Goal: Transaction & Acquisition: Purchase product/service

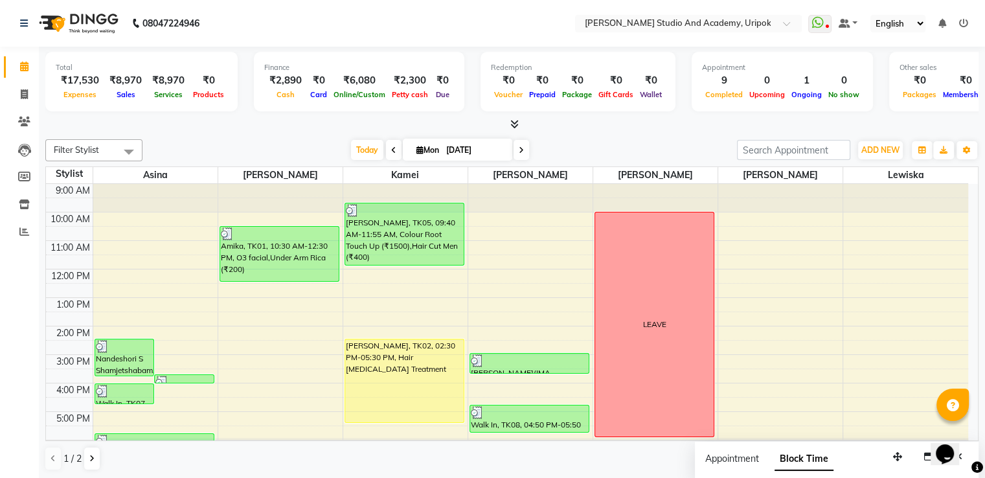
scroll to position [25, 0]
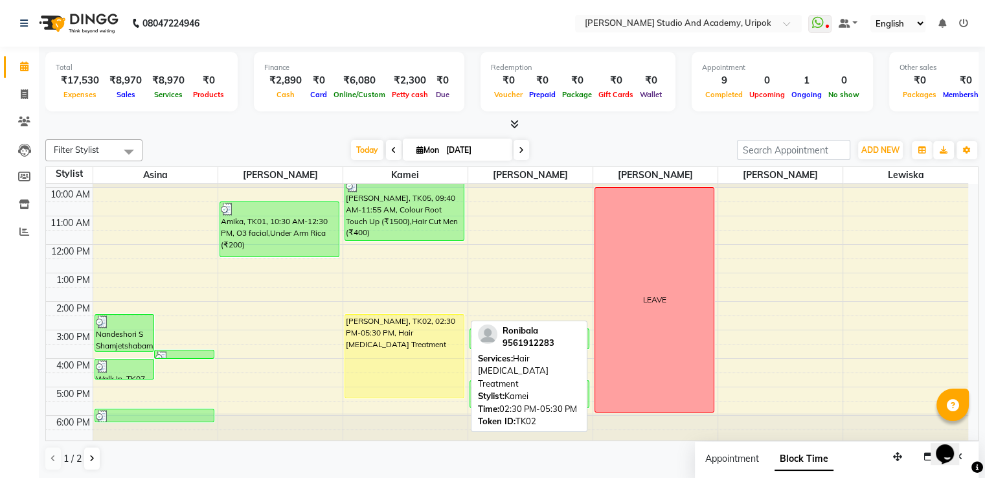
click at [420, 368] on div "[PERSON_NAME], TK02, 02:30 PM-05:30 PM, Hair [MEDICAL_DATA] Treatment" at bounding box center [404, 356] width 119 height 83
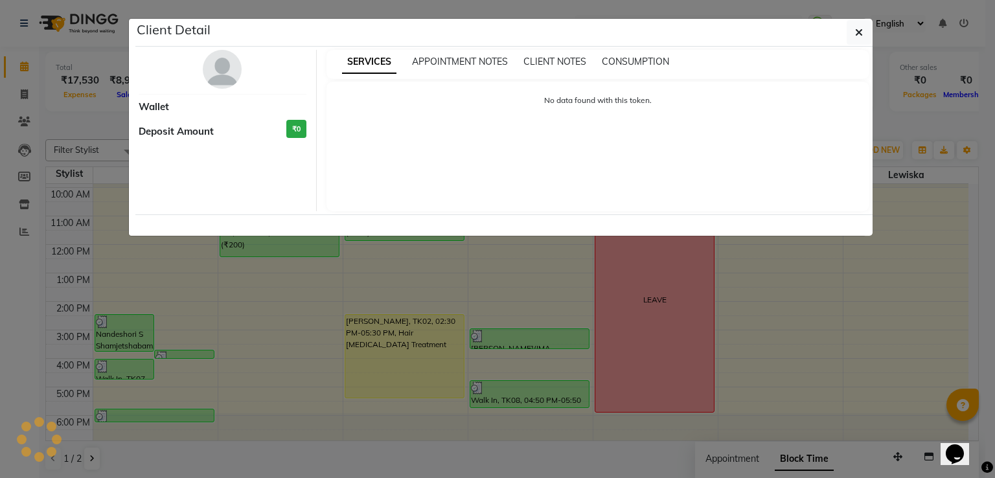
select select "1"
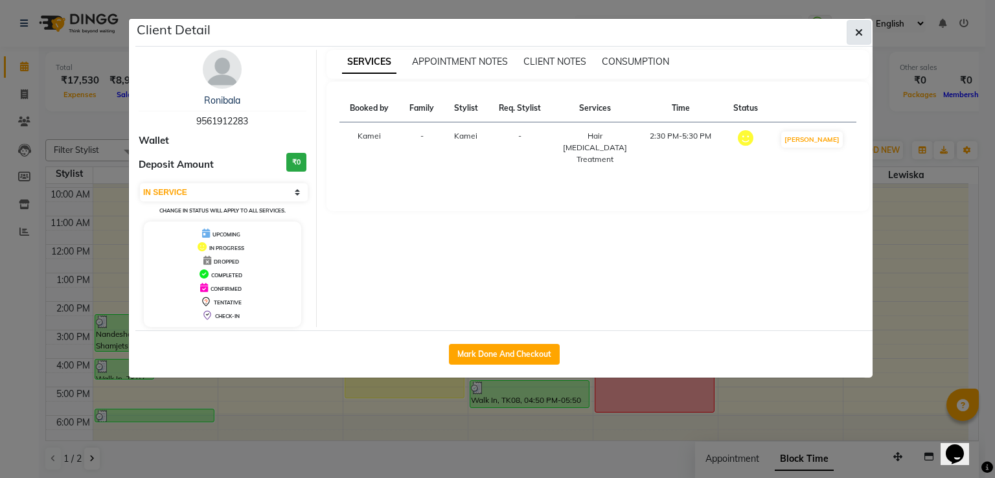
click at [863, 32] on icon "button" at bounding box center [859, 32] width 8 height 10
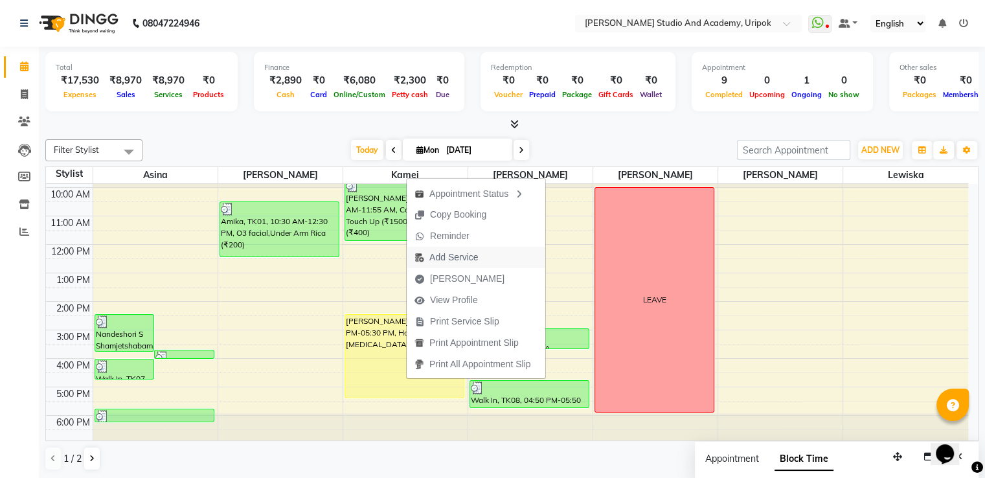
click at [451, 252] on span "Add Service" at bounding box center [453, 258] width 49 height 14
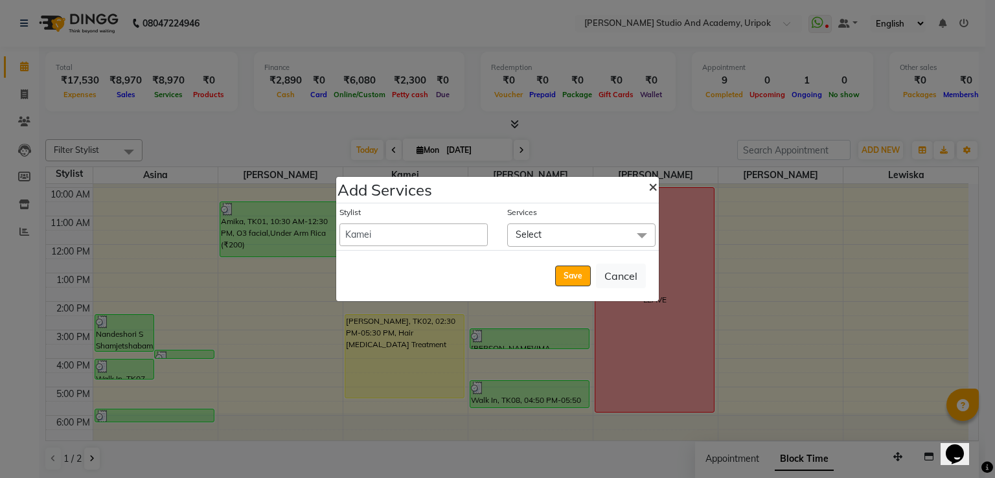
click at [650, 188] on span "×" at bounding box center [652, 185] width 9 height 19
select select "29613"
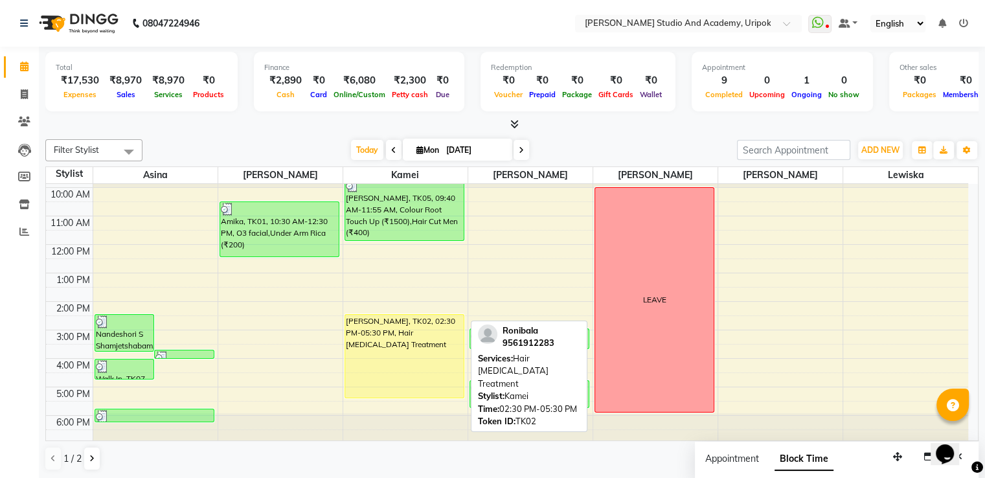
click at [376, 371] on div "[PERSON_NAME], TK02, 02:30 PM-05:30 PM, Hair [MEDICAL_DATA] Treatment" at bounding box center [404, 356] width 119 height 83
select select "1"
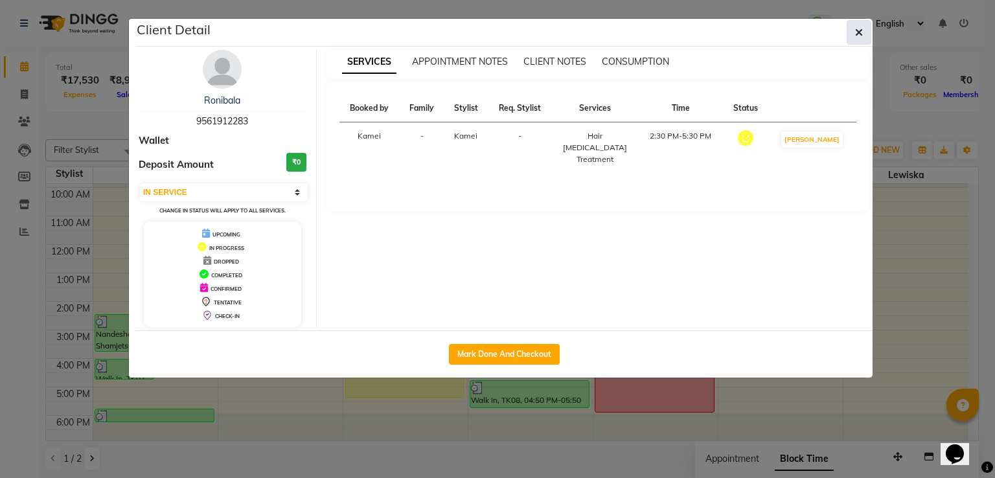
click at [860, 27] on icon "button" at bounding box center [859, 32] width 8 height 10
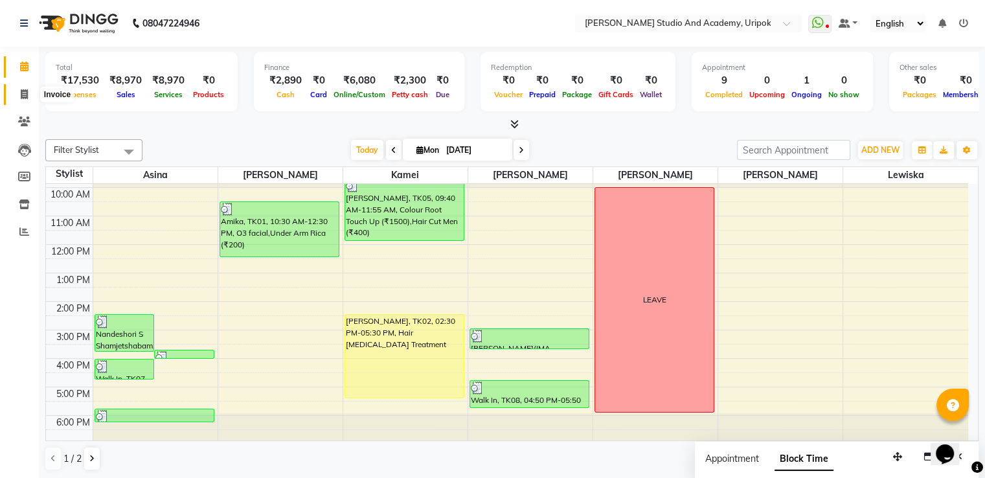
click at [21, 87] on span at bounding box center [24, 94] width 23 height 15
select select "service"
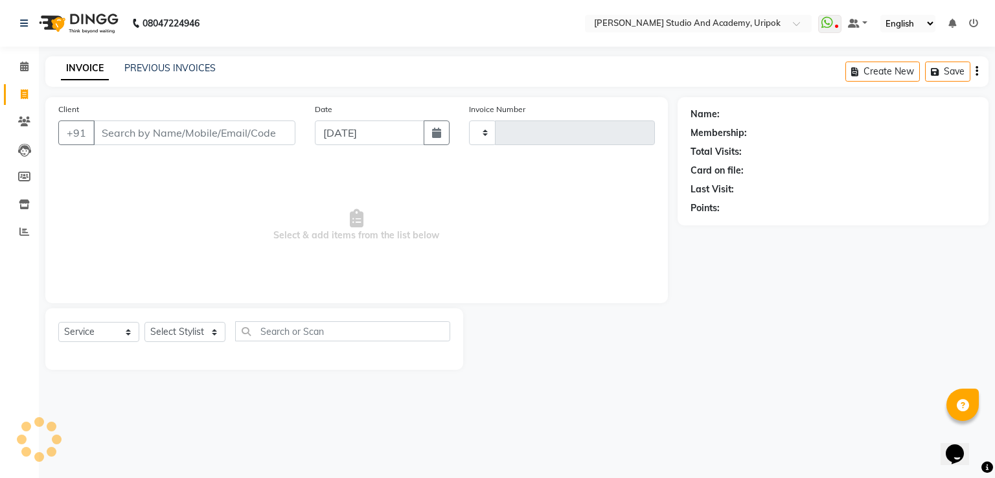
type input "1176"
select select "4880"
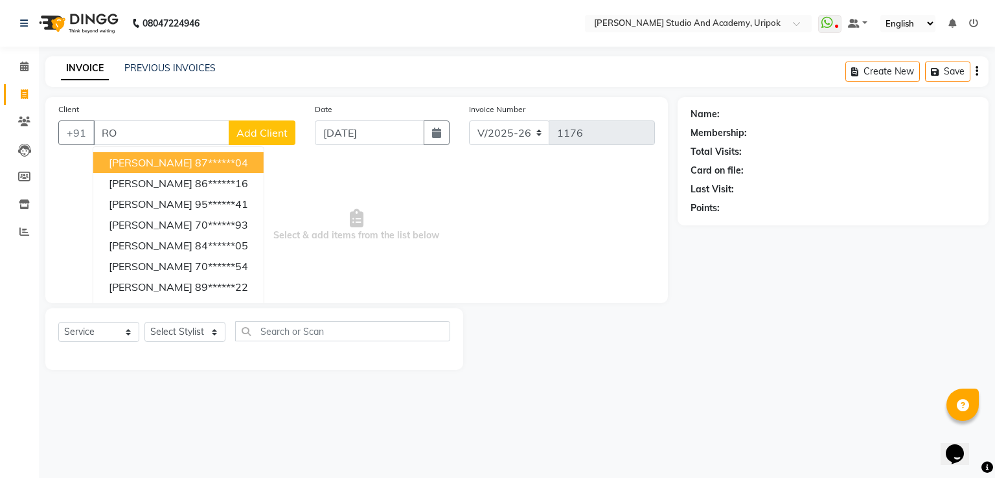
type input "R"
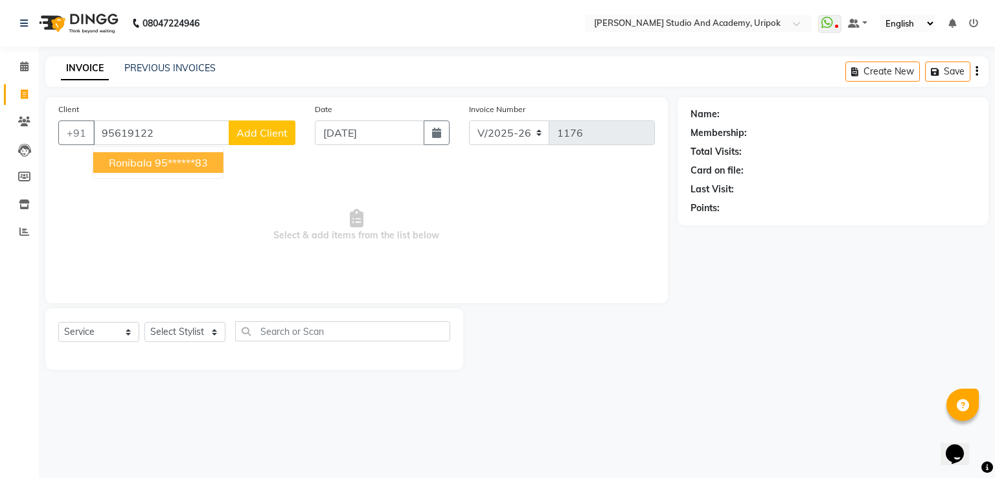
click at [148, 165] on span "Ronibala" at bounding box center [130, 162] width 43 height 13
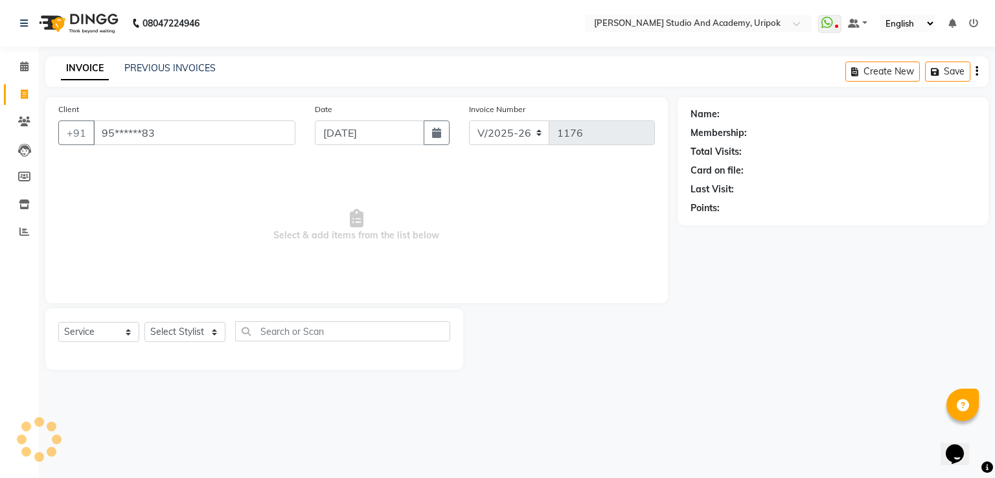
type input "95******83"
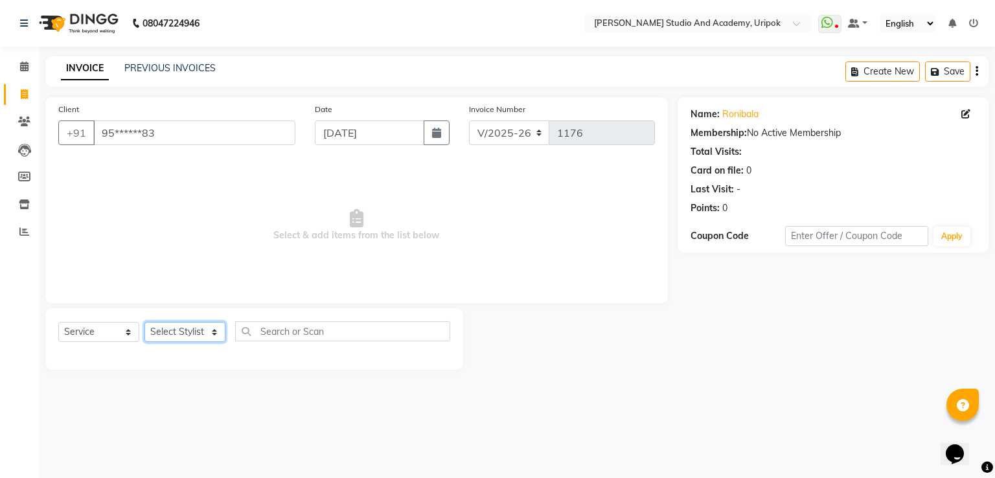
click at [214, 332] on select "Select Stylist [PERSON_NAME] [PERSON_NAME] [PERSON_NAME] [PERSON_NAME] [PERSON_…" at bounding box center [184, 332] width 81 height 20
select select "90384"
click at [144, 323] on select "Select Stylist [PERSON_NAME] [PERSON_NAME] [PERSON_NAME] [PERSON_NAME] [PERSON_…" at bounding box center [184, 332] width 81 height 20
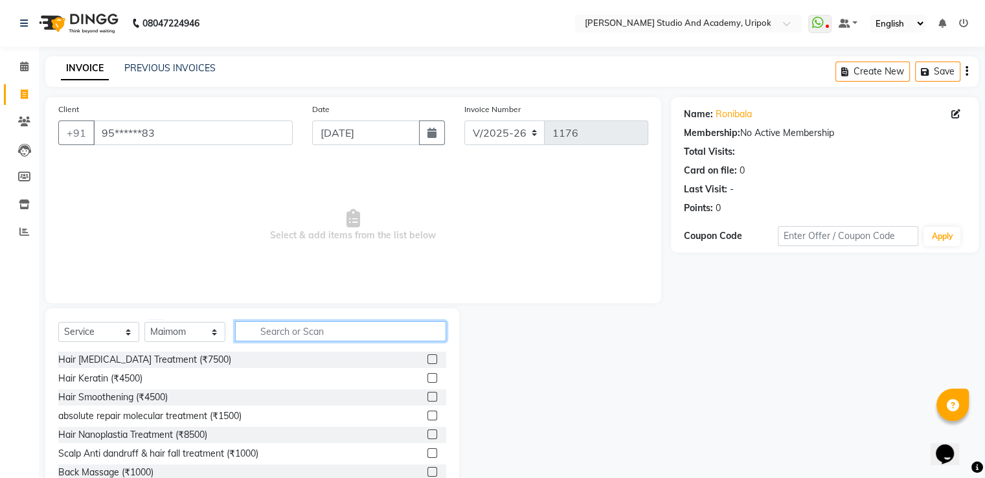
click at [273, 334] on input "text" at bounding box center [340, 331] width 211 height 20
type input "HAIR"
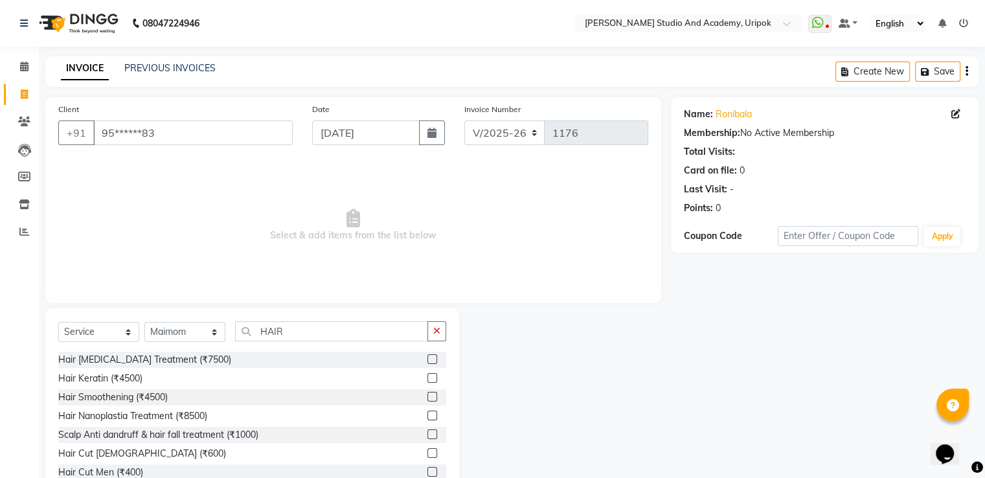
click at [427, 355] on label at bounding box center [432, 359] width 10 height 10
click at [427, 356] on input "checkbox" at bounding box center [431, 360] width 8 height 8
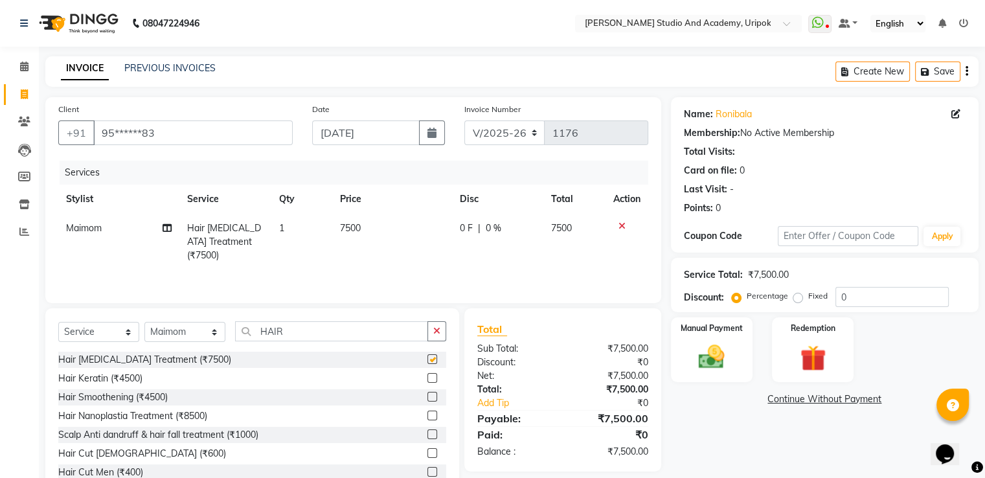
checkbox input "false"
click at [334, 326] on input "HAIR" at bounding box center [331, 331] width 193 height 20
type input "H"
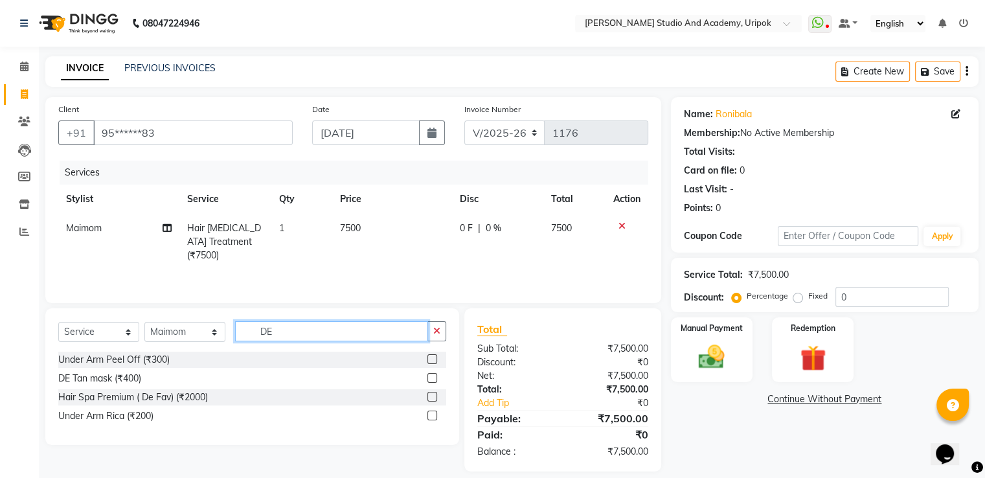
type input "D"
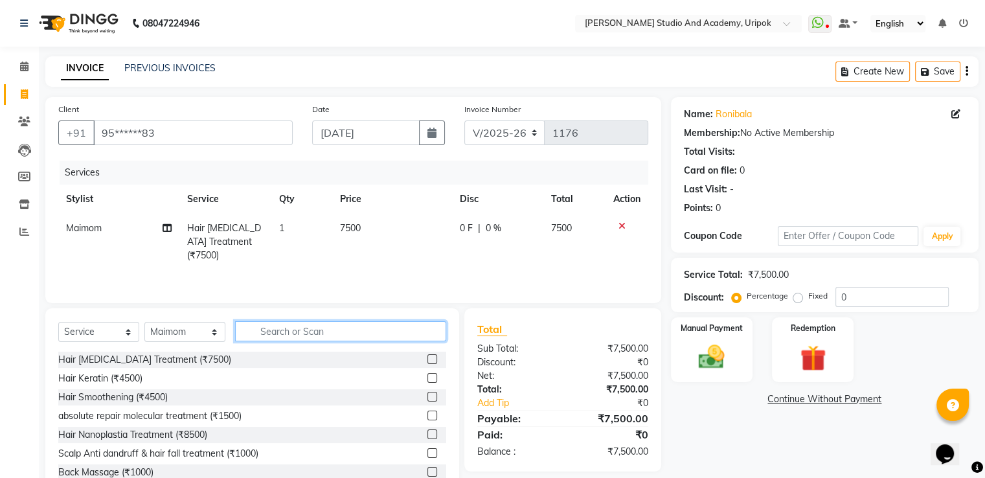
click at [262, 327] on input "text" at bounding box center [340, 331] width 211 height 20
type input "HAIR G"
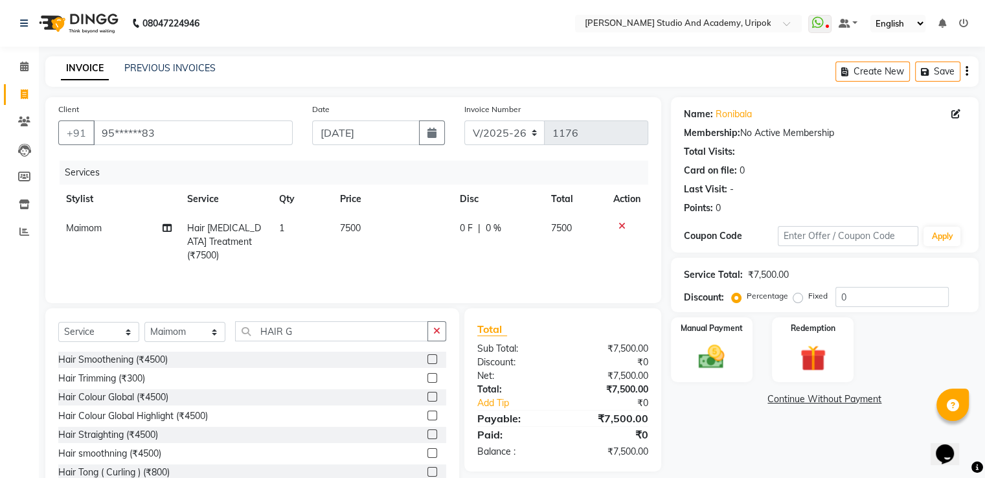
click at [427, 398] on label at bounding box center [432, 397] width 10 height 10
click at [427, 398] on input "checkbox" at bounding box center [431, 397] width 8 height 8
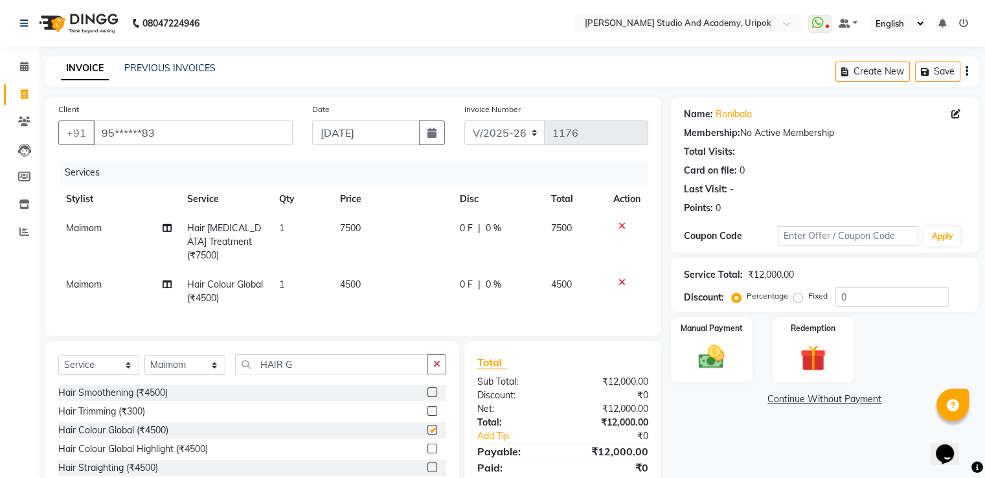
checkbox input "false"
click at [299, 359] on input "HAIR G" at bounding box center [331, 364] width 193 height 20
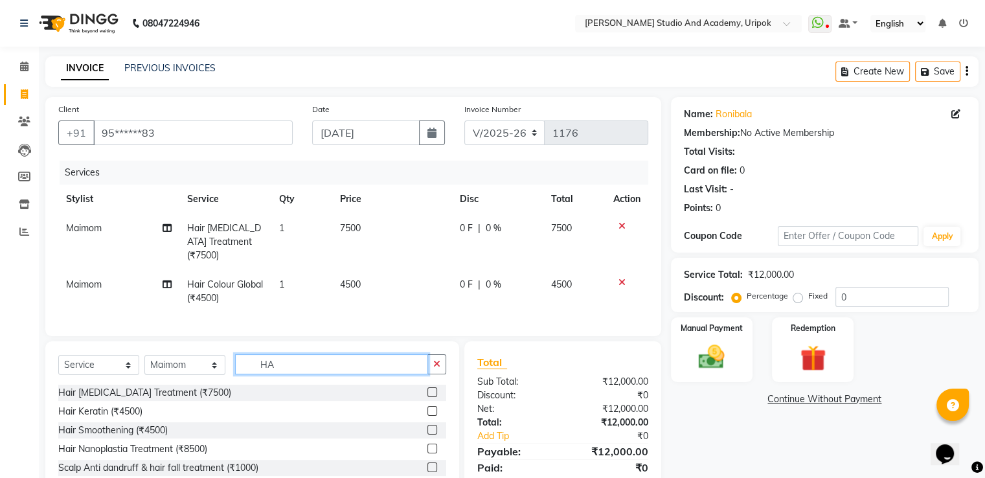
type input "H"
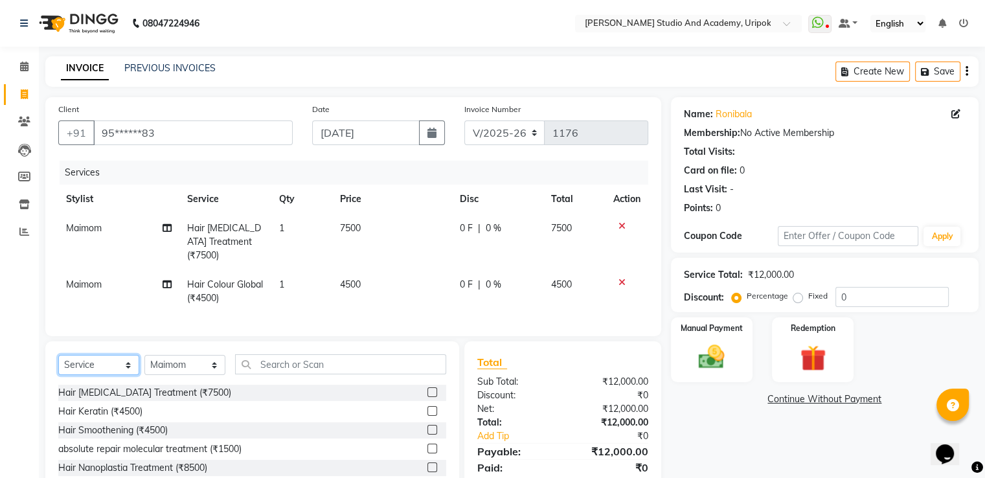
click at [130, 364] on select "Select Service Product Membership Package Voucher Prepaid Gift Card" at bounding box center [98, 365] width 81 height 20
select select "product"
click at [58, 355] on select "Select Service Product Membership Package Voucher Prepaid Gift Card" at bounding box center [98, 365] width 81 height 20
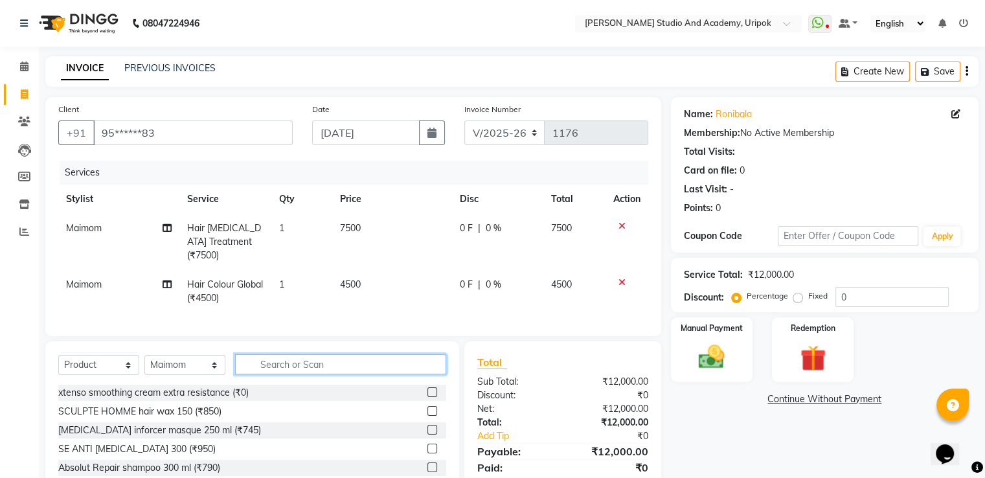
click at [280, 363] on input "text" at bounding box center [340, 364] width 211 height 20
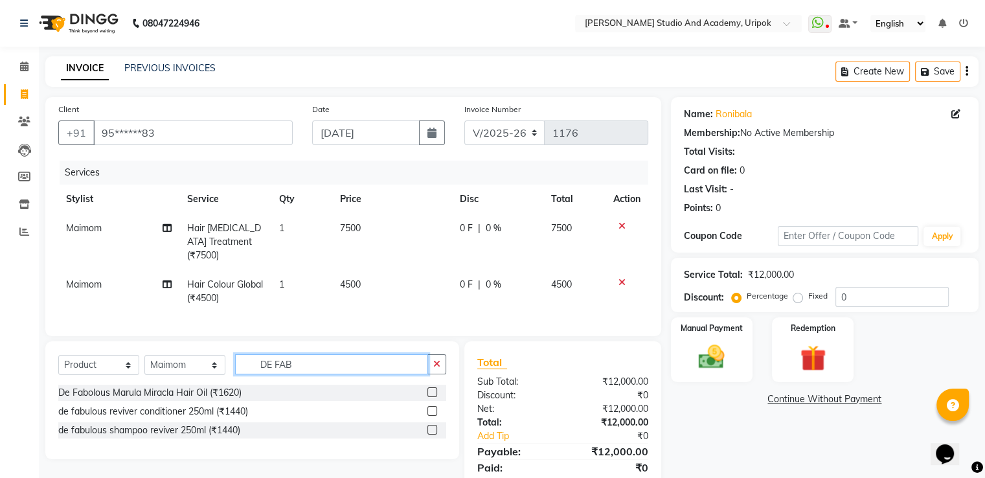
type input "DE FAB"
click at [435, 408] on label at bounding box center [432, 411] width 10 height 10
click at [435, 408] on input "checkbox" at bounding box center [431, 411] width 8 height 8
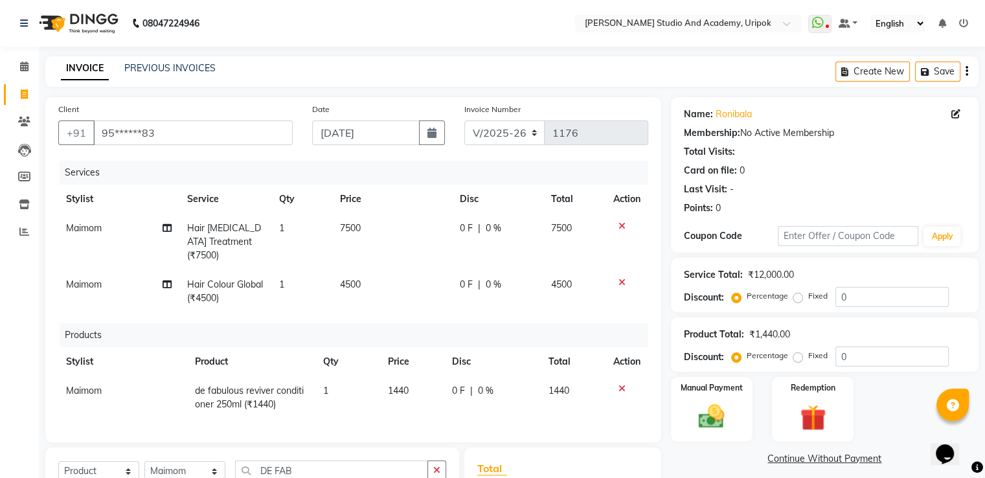
checkbox input "false"
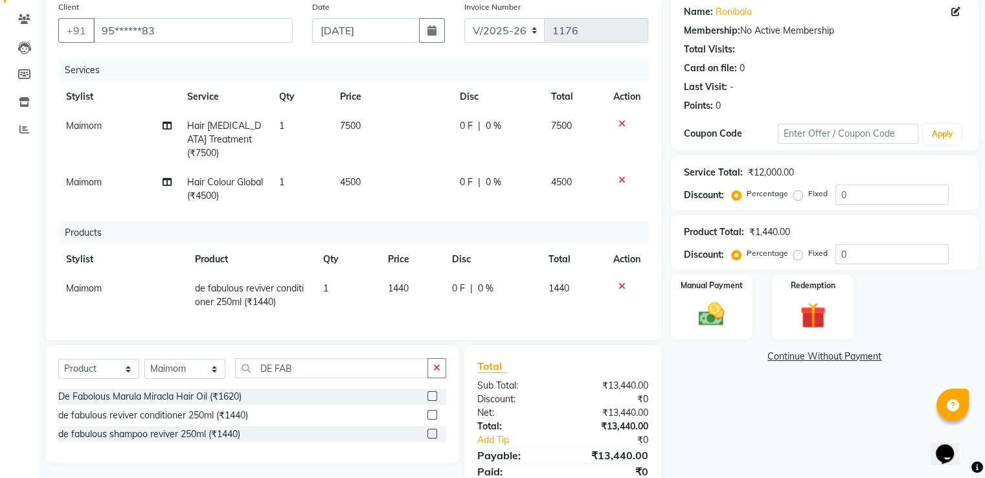
click at [430, 429] on label at bounding box center [432, 434] width 10 height 10
click at [430, 430] on input "checkbox" at bounding box center [431, 434] width 8 height 8
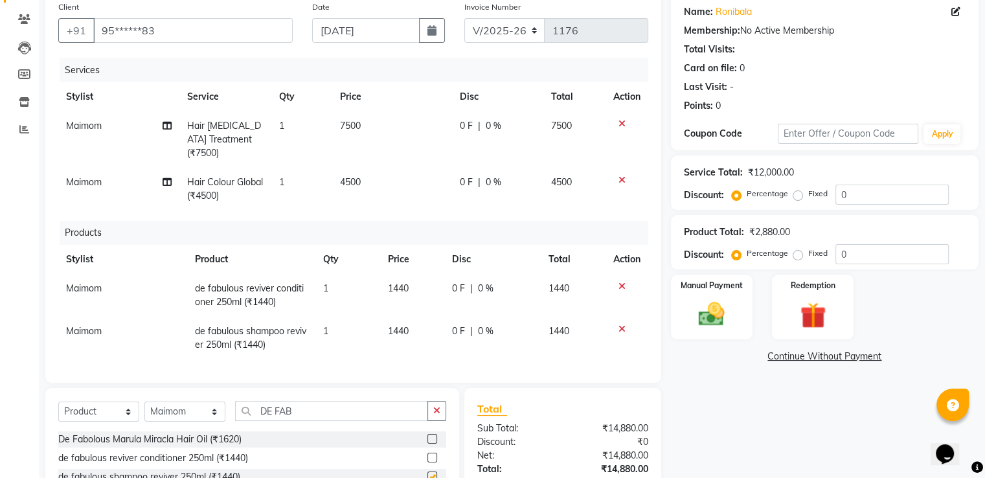
checkbox input "false"
click at [468, 176] on span "0 F" at bounding box center [466, 183] width 13 height 14
select select "90384"
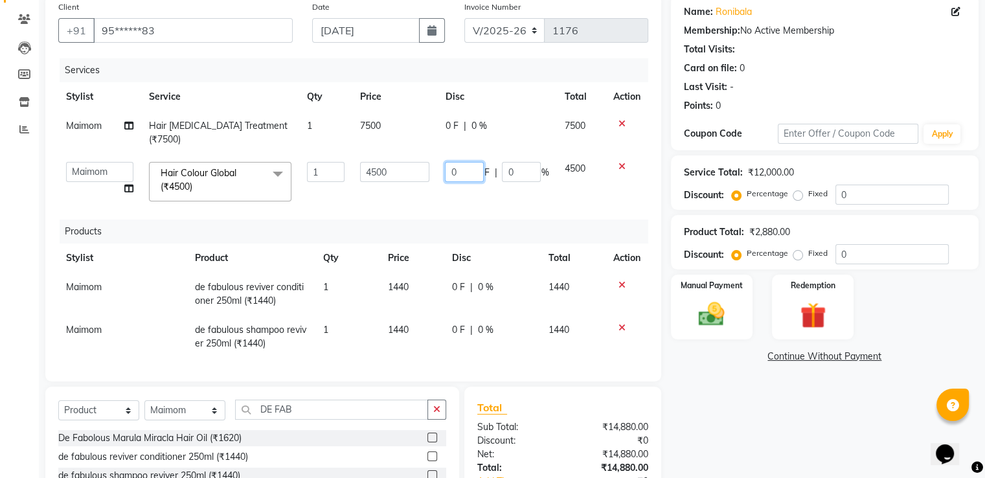
click at [464, 162] on input "0" at bounding box center [464, 172] width 39 height 20
type input "500"
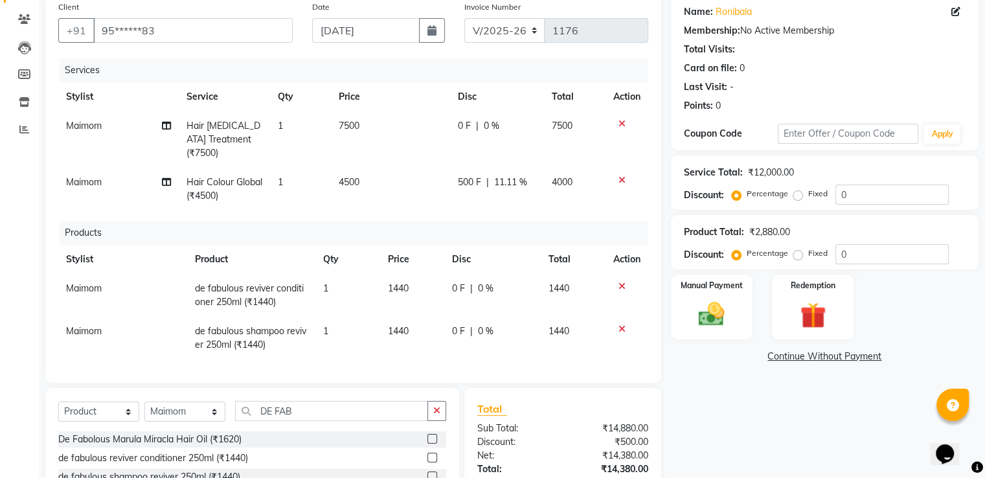
click at [523, 198] on div "Services Stylist Service Qty Price Disc Total Action Maimom Hair [MEDICAL_DATA]…" at bounding box center [353, 214] width 590 height 312
click at [457, 324] on span "0 F" at bounding box center [458, 331] width 13 height 14
select select "90384"
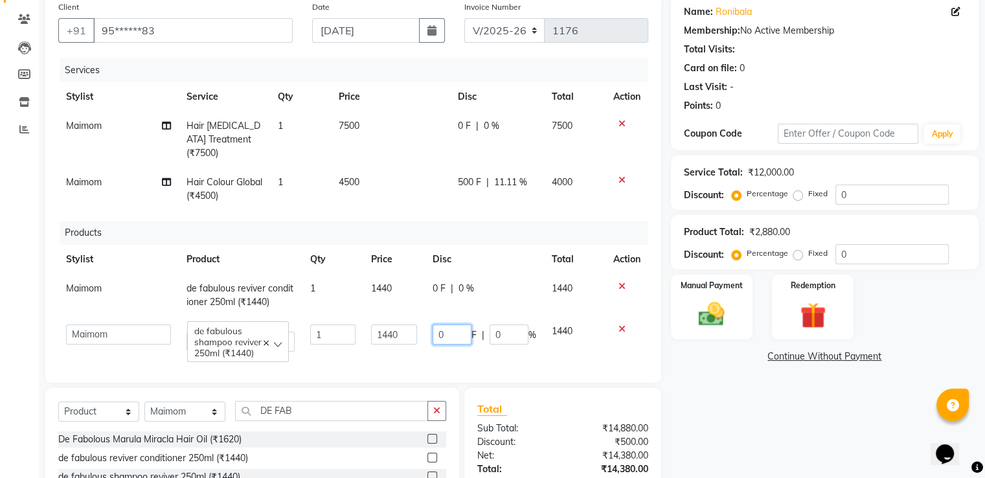
click at [445, 324] on input "0" at bounding box center [452, 334] width 39 height 20
type input "140"
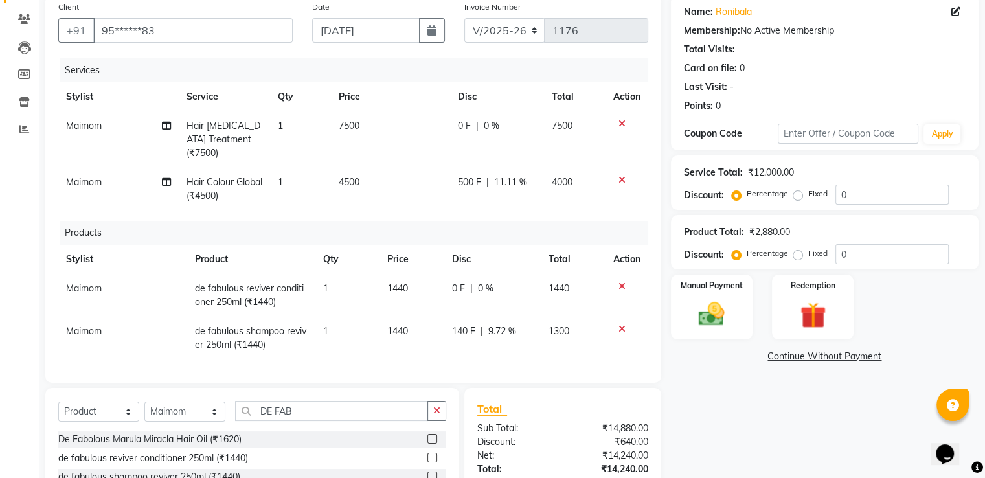
click at [728, 420] on div "Name: Ronibala Membership: No Active Membership Total Visits: Card on file: 0 L…" at bounding box center [829, 273] width 317 height 556
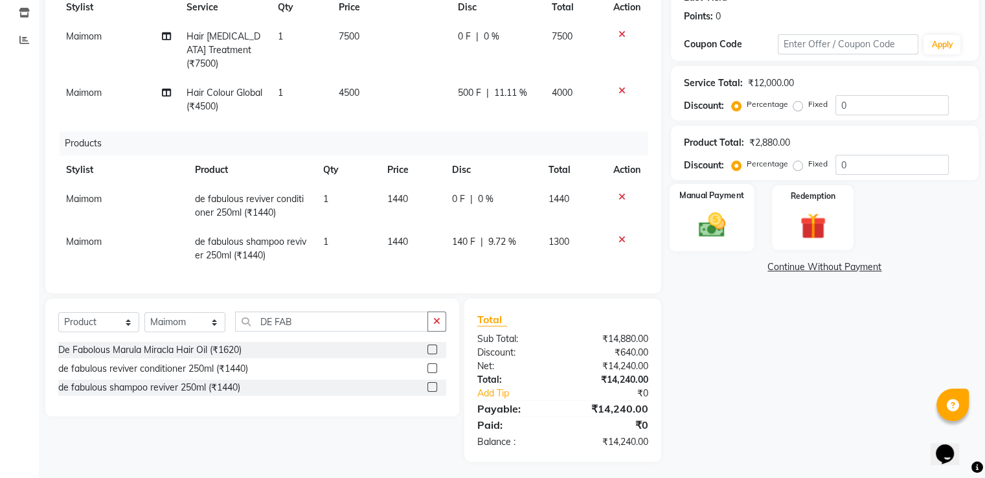
click at [715, 229] on img at bounding box center [711, 225] width 43 height 31
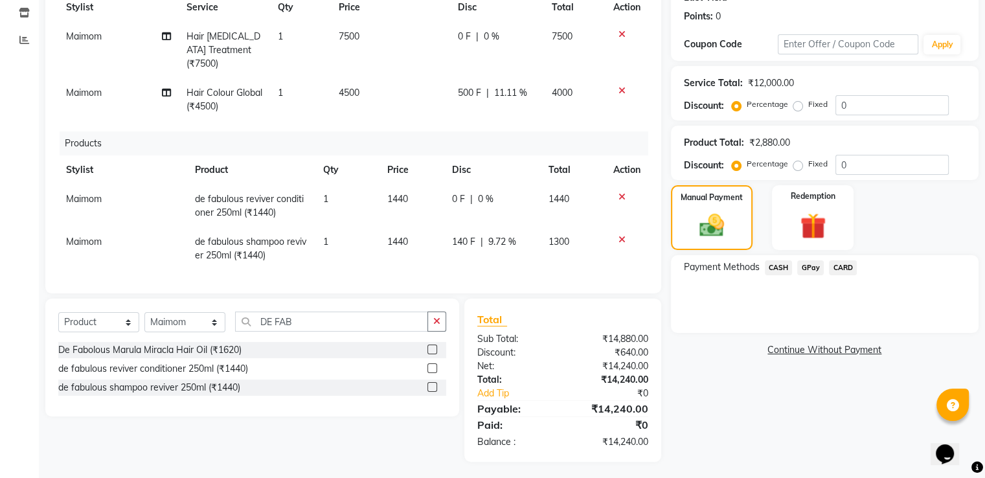
click at [814, 269] on span "GPay" at bounding box center [810, 267] width 27 height 15
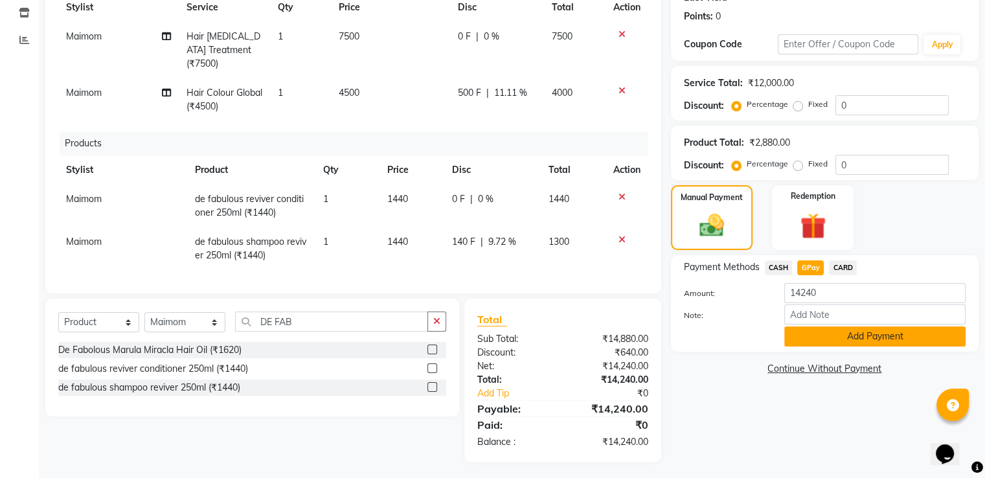
click at [858, 337] on button "Add Payment" at bounding box center [874, 336] width 181 height 20
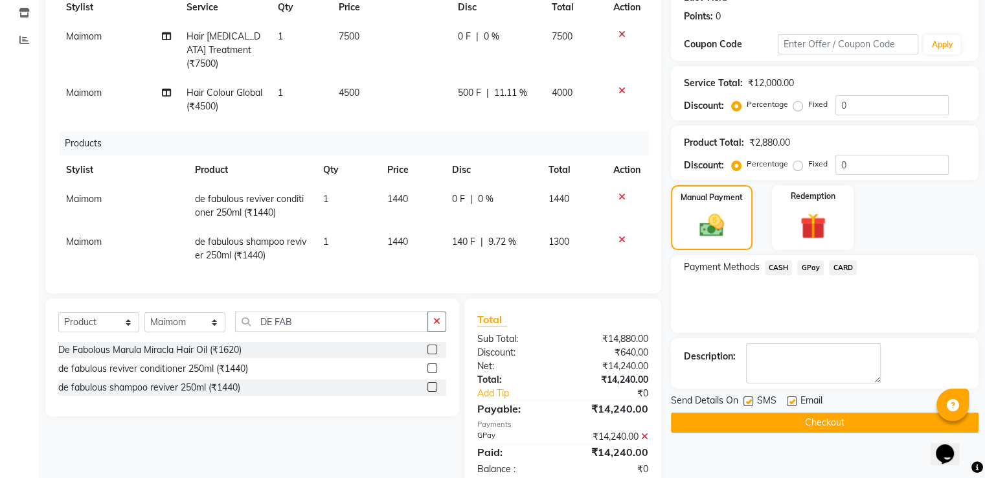
click at [811, 270] on span "GPay" at bounding box center [810, 267] width 27 height 15
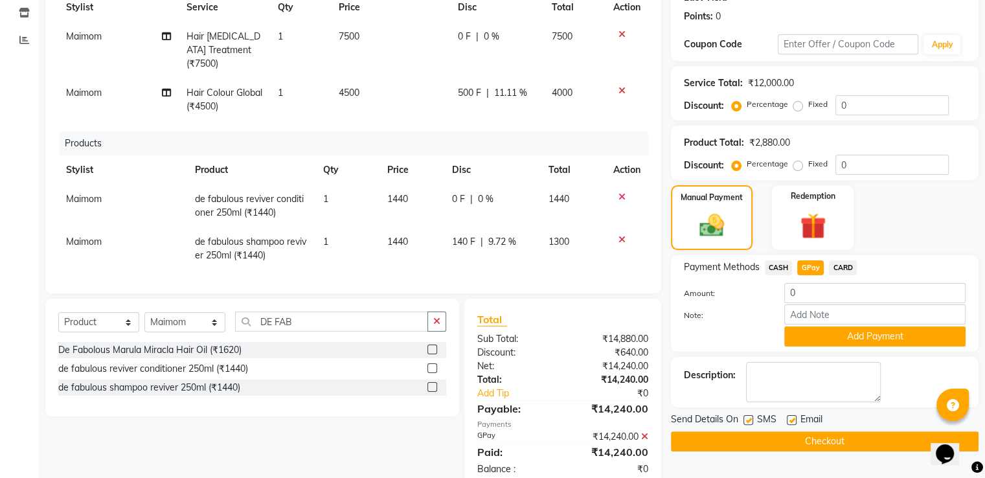
click at [792, 446] on button "Checkout" at bounding box center [825, 441] width 308 height 20
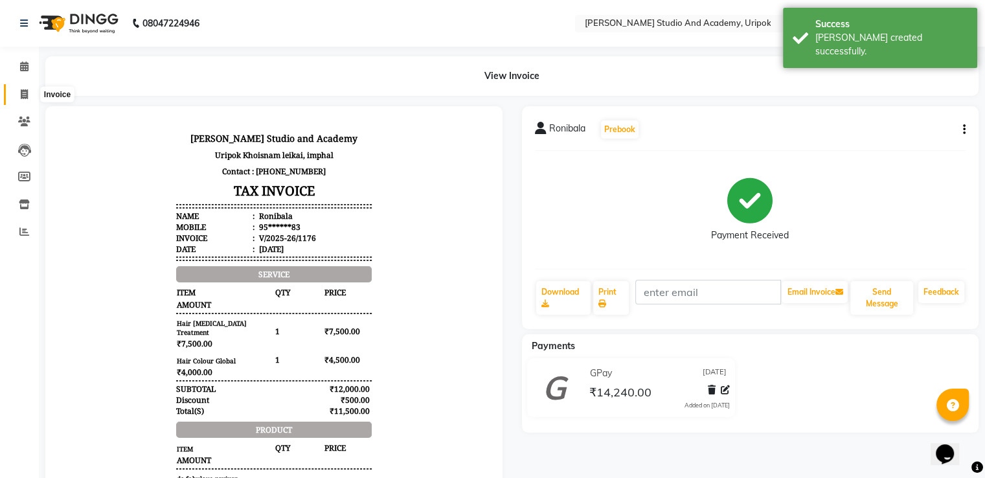
click at [23, 94] on icon at bounding box center [24, 94] width 7 height 10
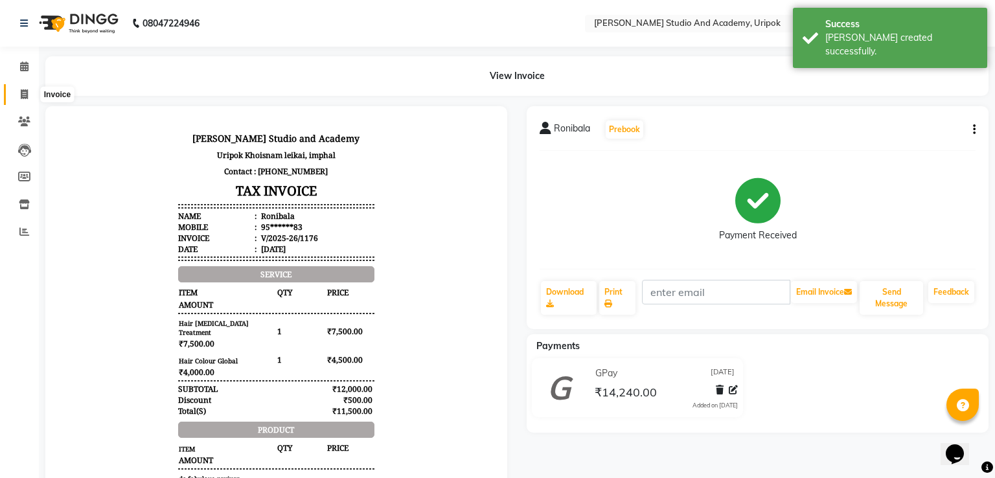
select select "service"
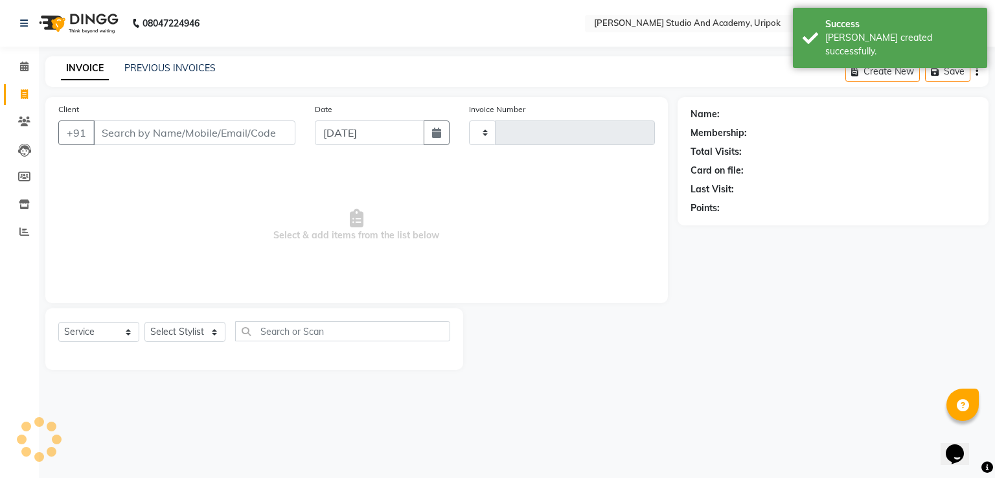
type input "1177"
select select "4880"
click at [143, 131] on input "Client" at bounding box center [194, 132] width 202 height 25
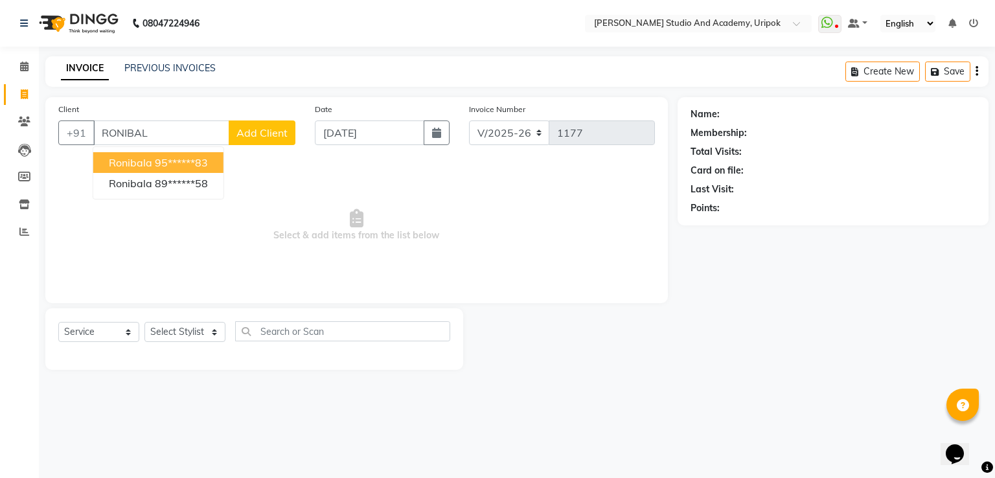
click at [159, 165] on ngb-highlight "95******83" at bounding box center [181, 162] width 53 height 13
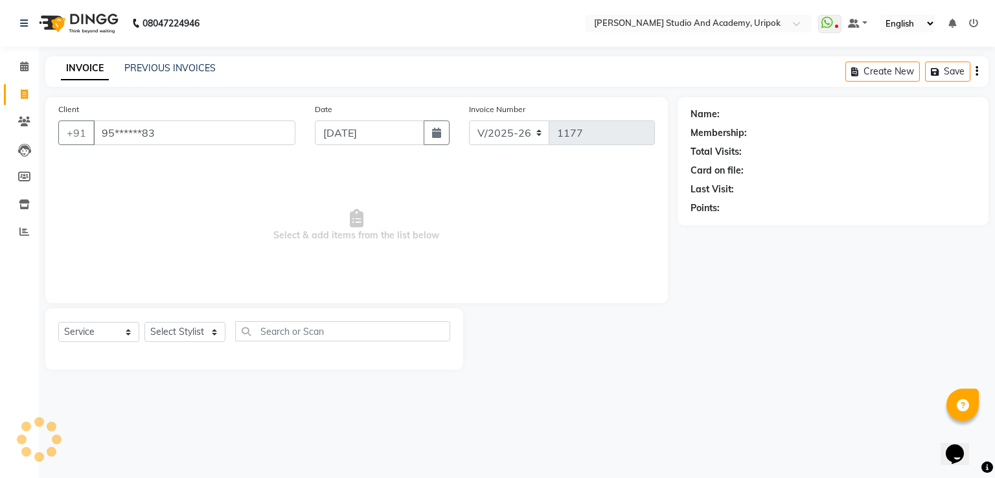
type input "95******83"
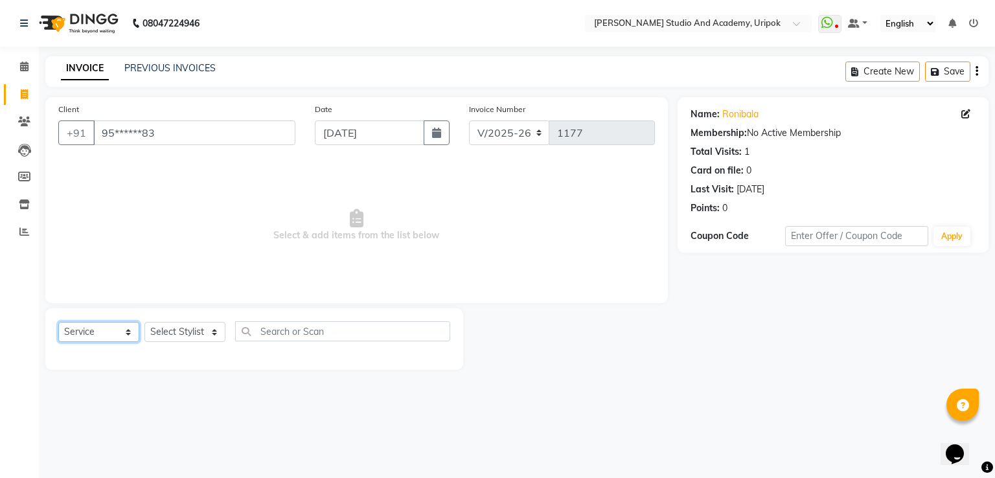
click at [126, 336] on select "Select Service Product Membership Package Voucher Prepaid Gift Card" at bounding box center [98, 332] width 81 height 20
click at [58, 323] on select "Select Service Product Membership Package Voucher Prepaid Gift Card" at bounding box center [98, 332] width 81 height 20
click at [212, 335] on select "Select Stylist [PERSON_NAME] [PERSON_NAME] [PERSON_NAME] [PERSON_NAME] [PERSON_…" at bounding box center [184, 332] width 81 height 20
select select "71758"
click at [144, 323] on select "Select Stylist [PERSON_NAME] [PERSON_NAME] [PERSON_NAME] [PERSON_NAME] [PERSON_…" at bounding box center [184, 332] width 81 height 20
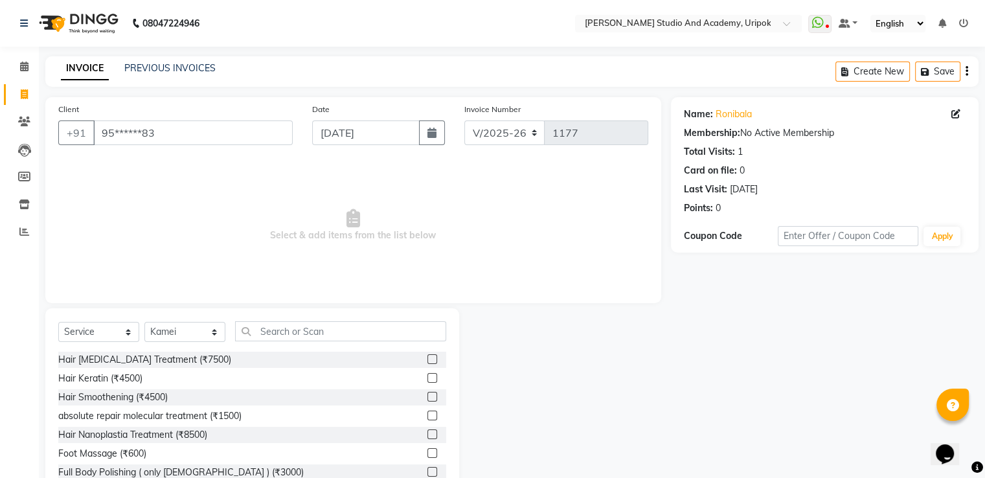
click at [427, 359] on label at bounding box center [432, 359] width 10 height 10
click at [427, 359] on input "checkbox" at bounding box center [431, 360] width 8 height 8
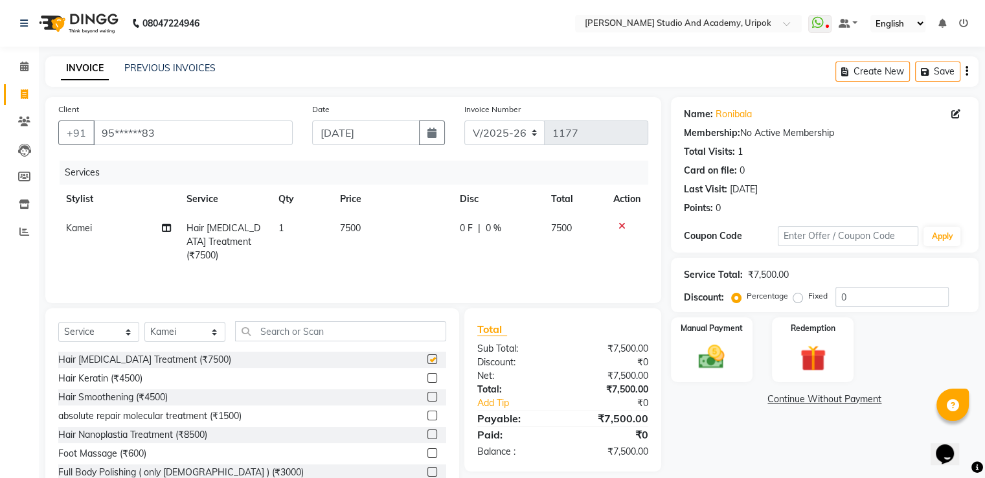
checkbox input "false"
click at [427, 379] on label at bounding box center [432, 378] width 10 height 10
click at [427, 379] on input "checkbox" at bounding box center [431, 378] width 8 height 8
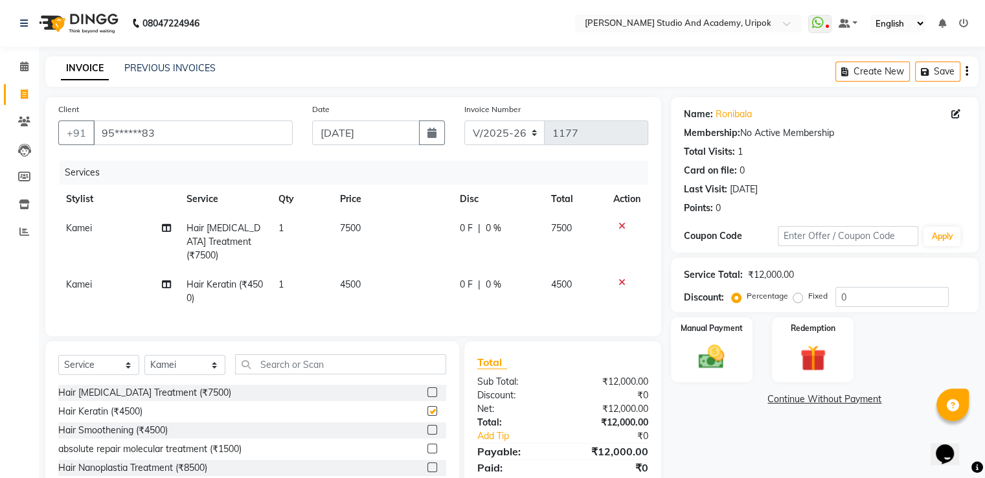
checkbox input "false"
click at [466, 278] on span "0 F" at bounding box center [466, 285] width 13 height 14
select select "71758"
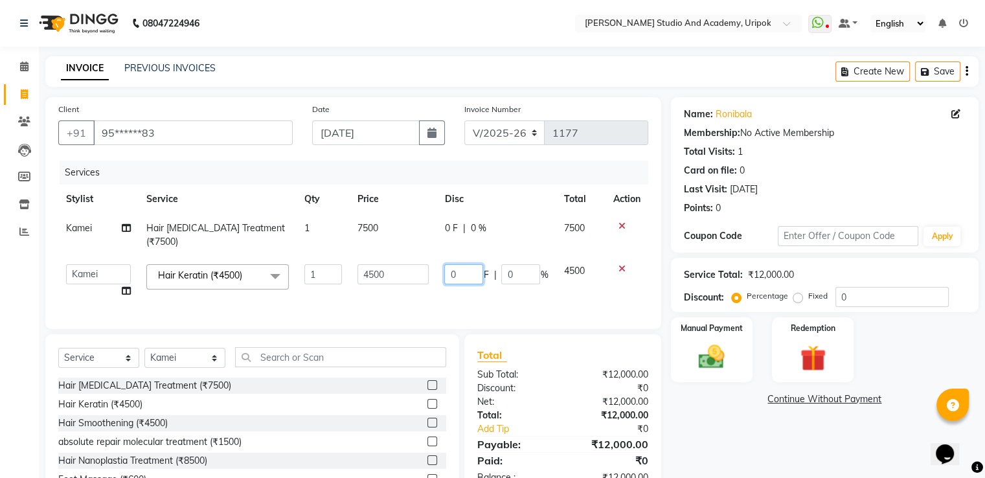
click at [460, 264] on input "0" at bounding box center [463, 274] width 39 height 20
type input "500"
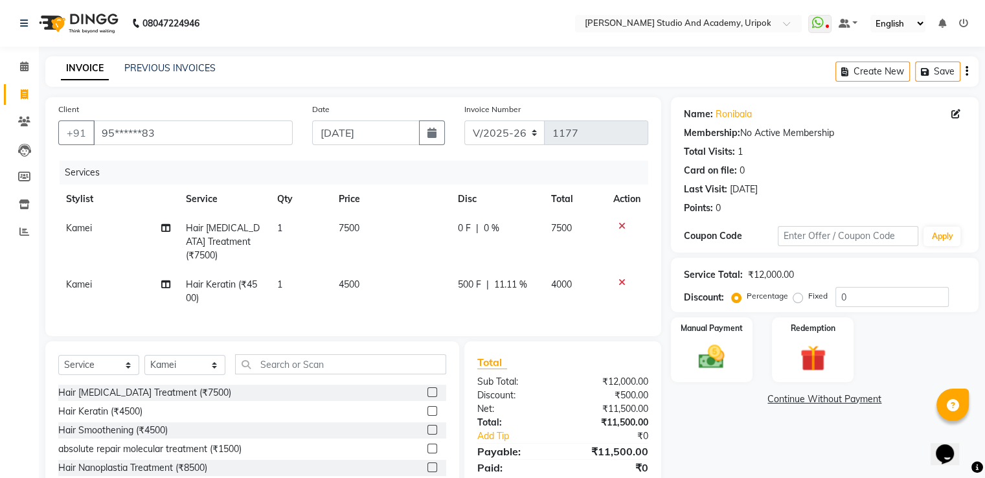
click at [488, 282] on td "500 F | 11.11 %" at bounding box center [497, 291] width 94 height 43
select select "71758"
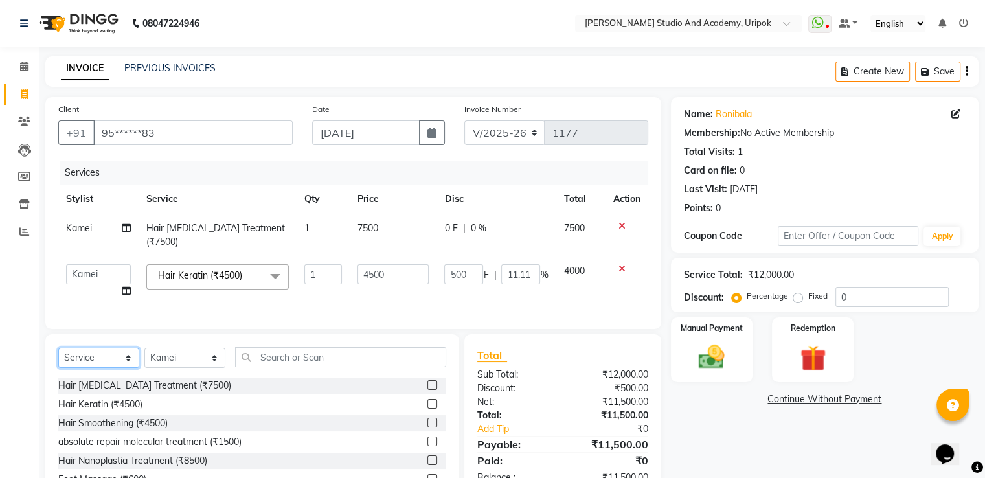
click at [130, 356] on select "Select Service Product Membership Package Voucher Prepaid Gift Card" at bounding box center [98, 358] width 81 height 20
select select "product"
click at [58, 348] on select "Select Service Product Membership Package Voucher Prepaid Gift Card" at bounding box center [98, 358] width 81 height 20
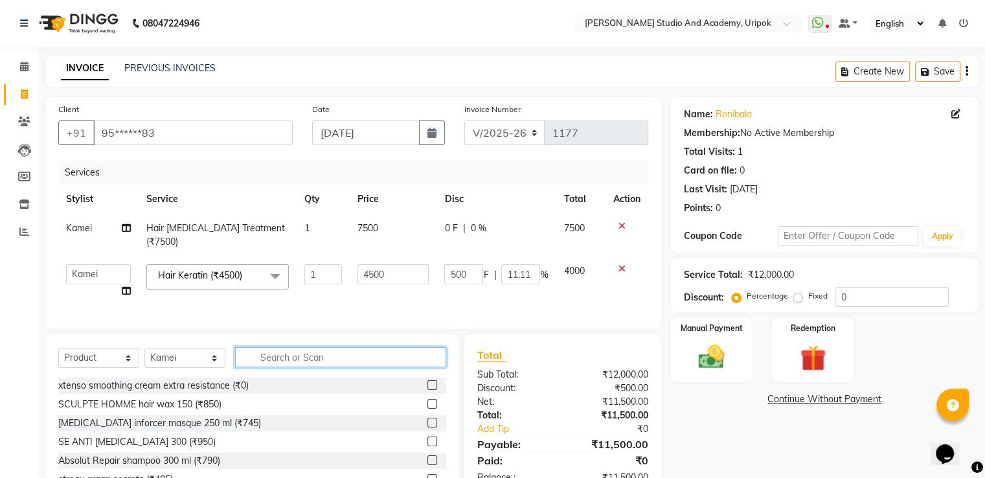
click at [288, 349] on input "text" at bounding box center [340, 357] width 211 height 20
type input "P"
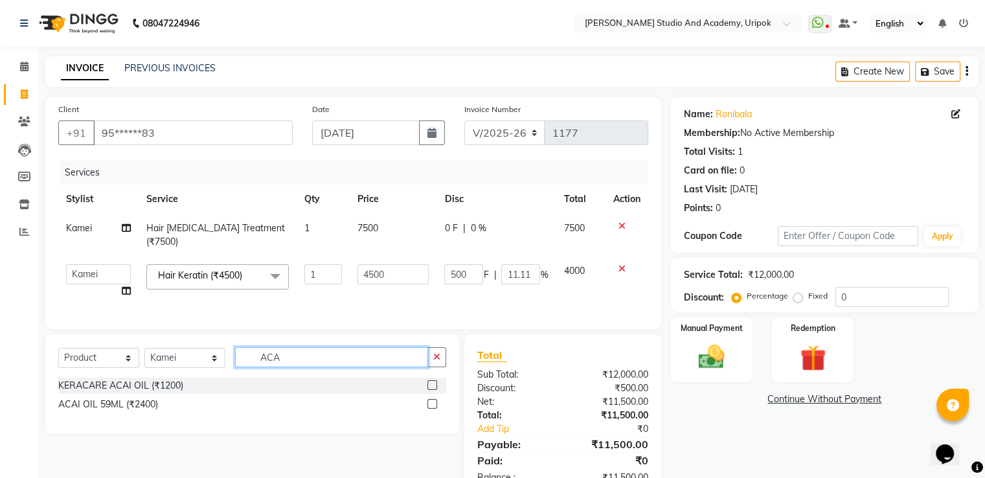
type input "ACA"
click at [433, 400] on label at bounding box center [432, 404] width 10 height 10
click at [433, 400] on input "checkbox" at bounding box center [431, 404] width 8 height 8
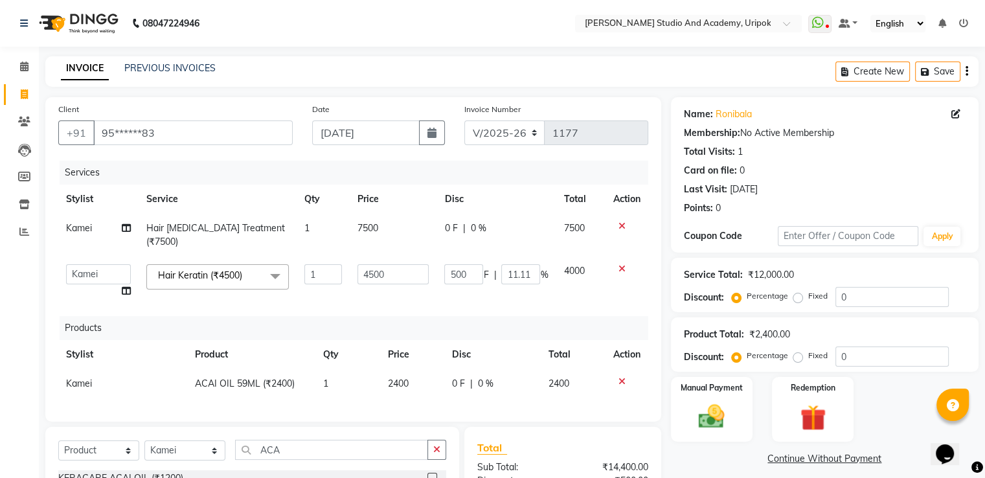
checkbox input "false"
click at [456, 377] on span "0 F" at bounding box center [458, 384] width 13 height 14
select select "71758"
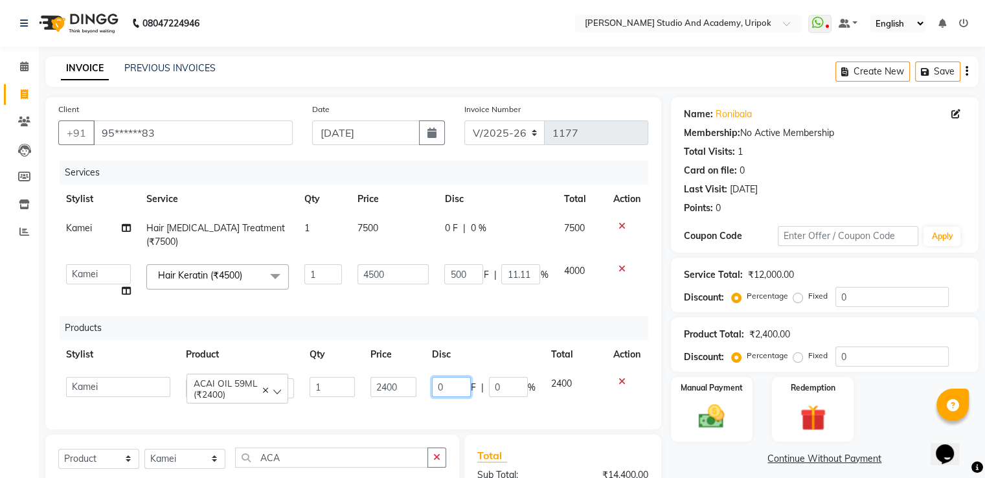
click at [456, 377] on input "0" at bounding box center [451, 387] width 39 height 20
type input "140"
click at [598, 395] on div "Services Stylist Service Qty Price Disc Total Action Kamei Hair [MEDICAL_DATA] …" at bounding box center [353, 289] width 590 height 256
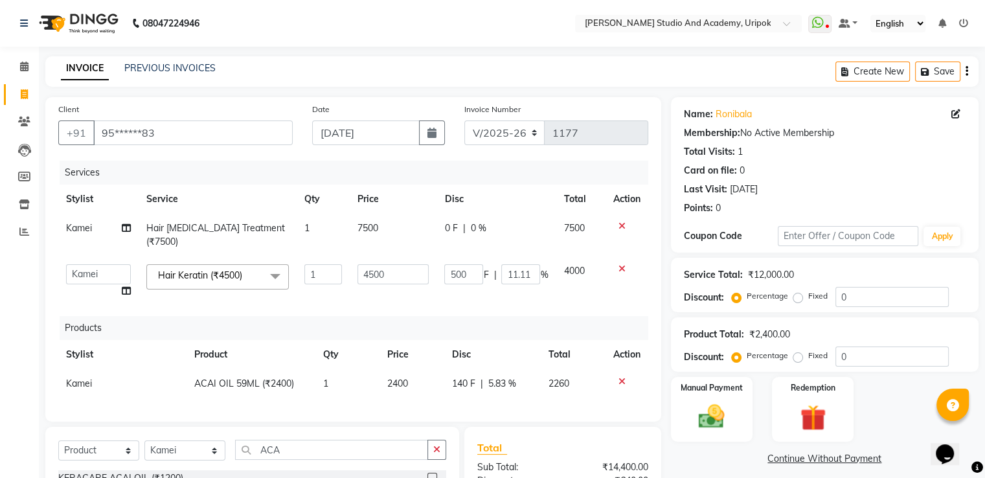
scroll to position [128, 0]
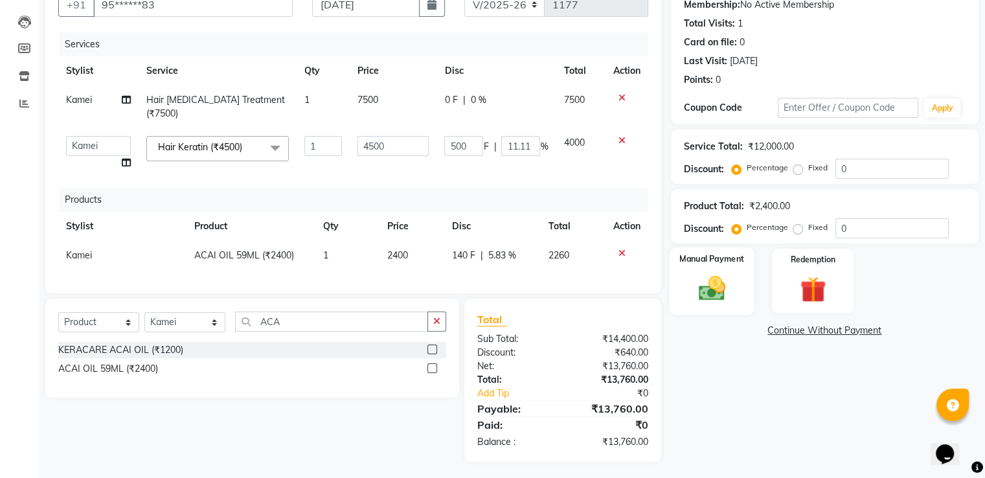
click at [716, 293] on img at bounding box center [711, 288] width 43 height 31
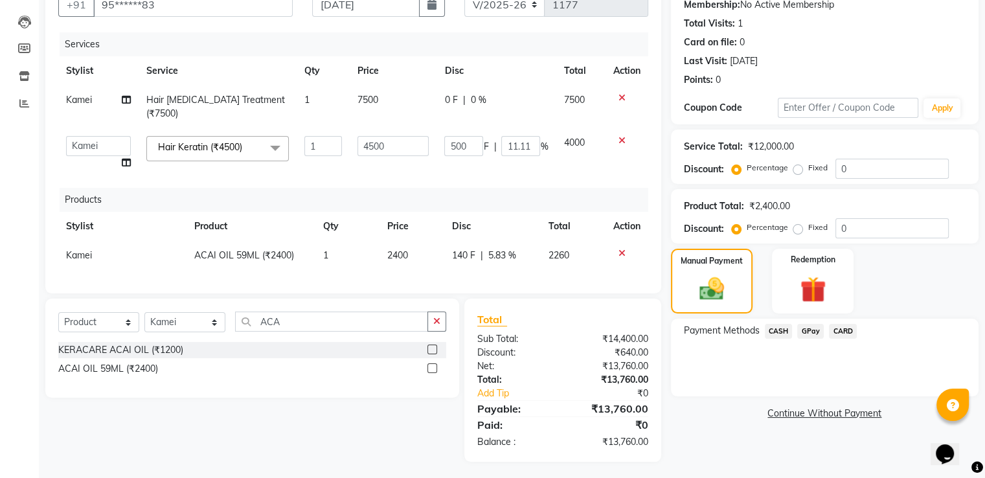
click at [804, 336] on span "GPay" at bounding box center [810, 331] width 27 height 15
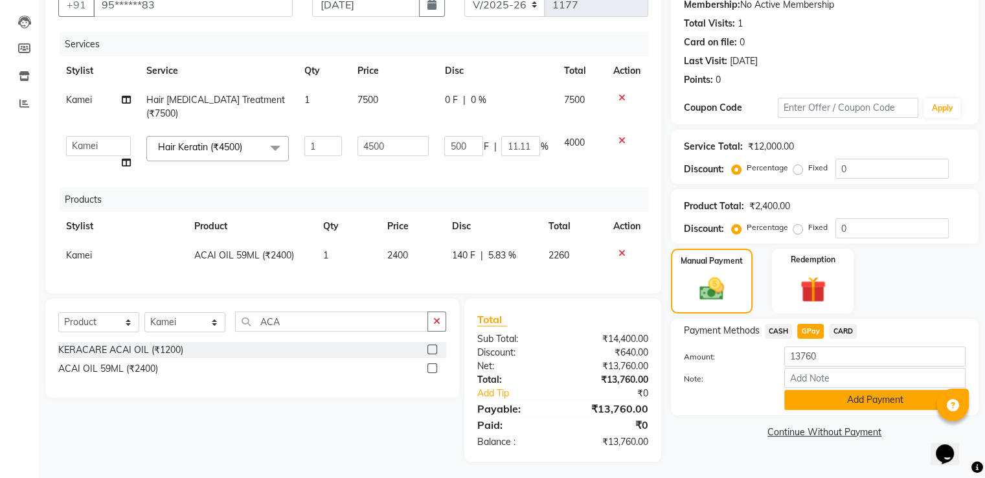
click at [842, 397] on button "Add Payment" at bounding box center [874, 400] width 181 height 20
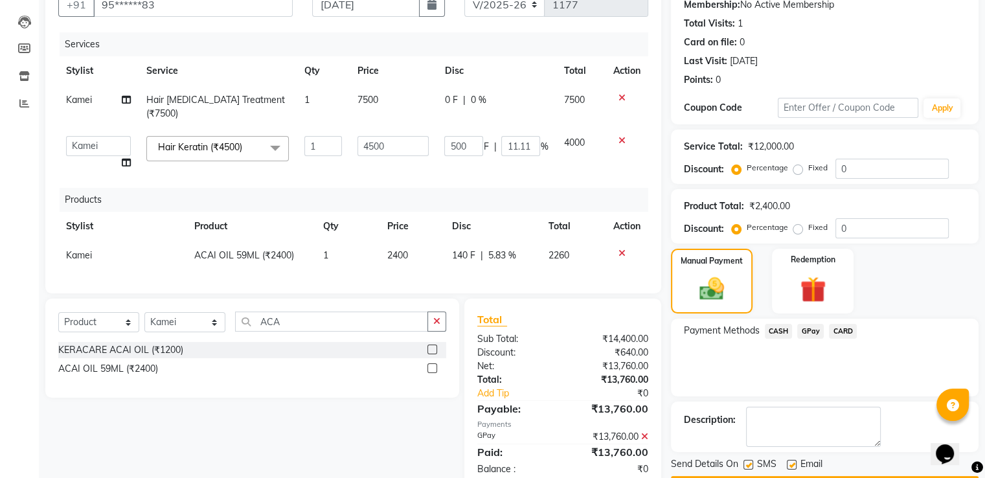
scroll to position [165, 0]
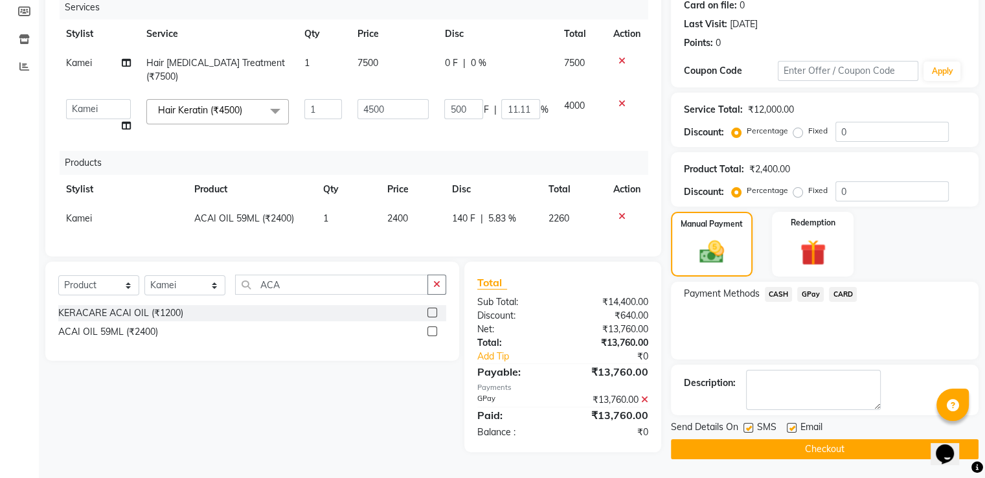
click at [807, 450] on button "Checkout" at bounding box center [825, 449] width 308 height 20
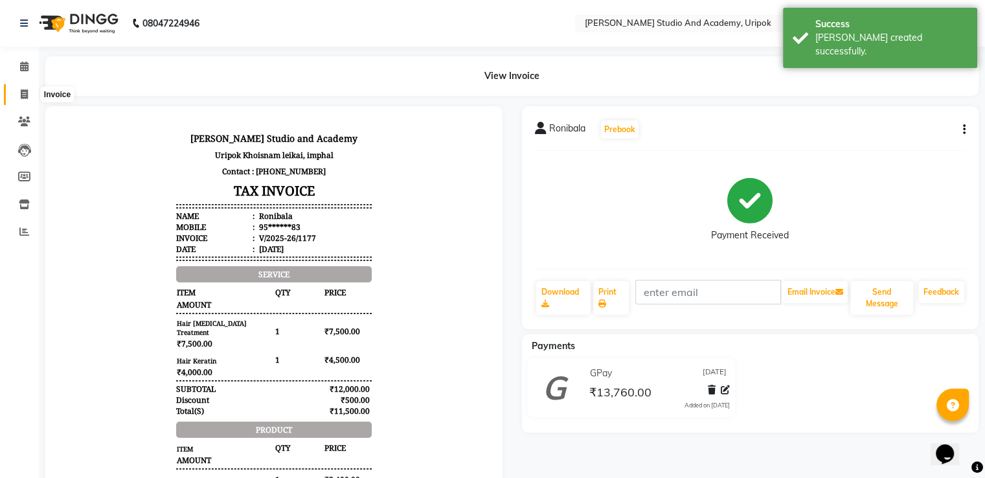
click at [24, 96] on icon at bounding box center [24, 94] width 7 height 10
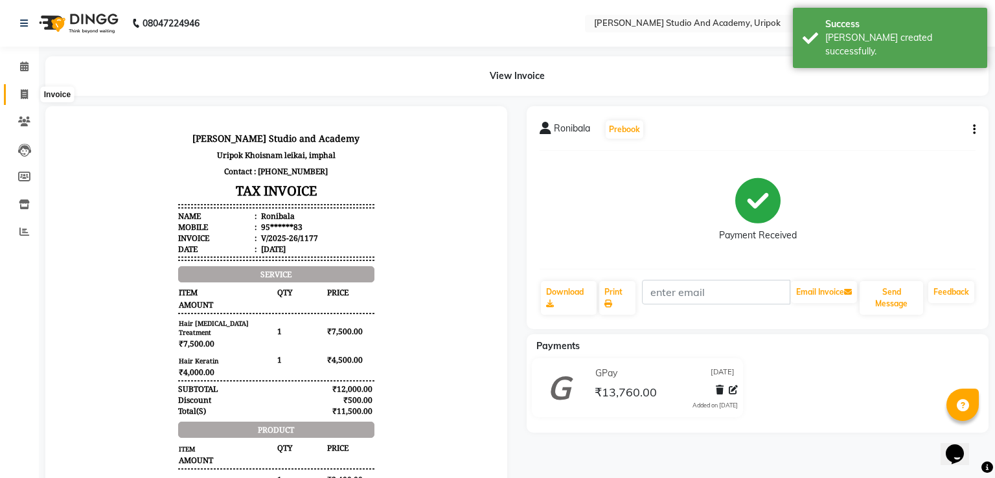
select select "service"
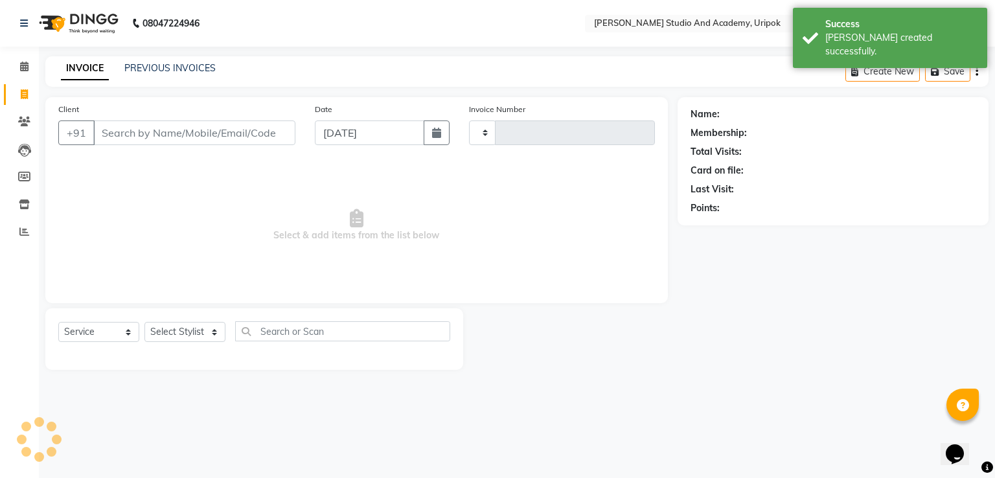
type input "1178"
select select "4880"
click at [179, 71] on link "PREVIOUS INVOICES" at bounding box center [169, 68] width 91 height 12
